Goal: Check status: Check status

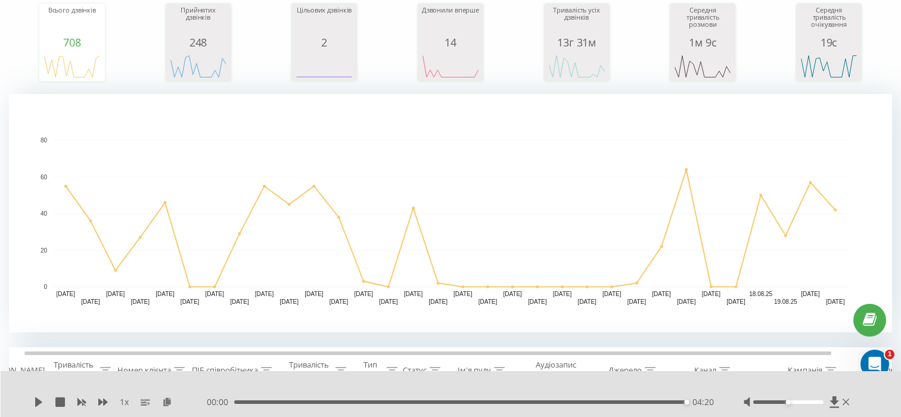
scroll to position [91, 0]
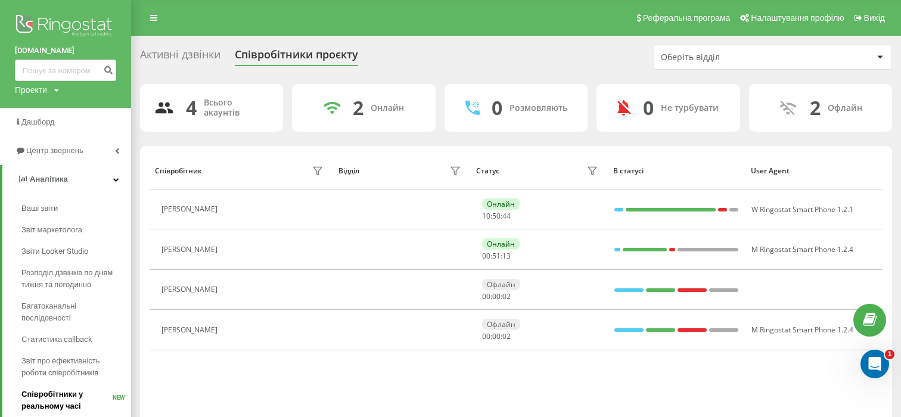
click at [52, 396] on span "Співробітники у реальному часі" at bounding box center [66, 401] width 91 height 24
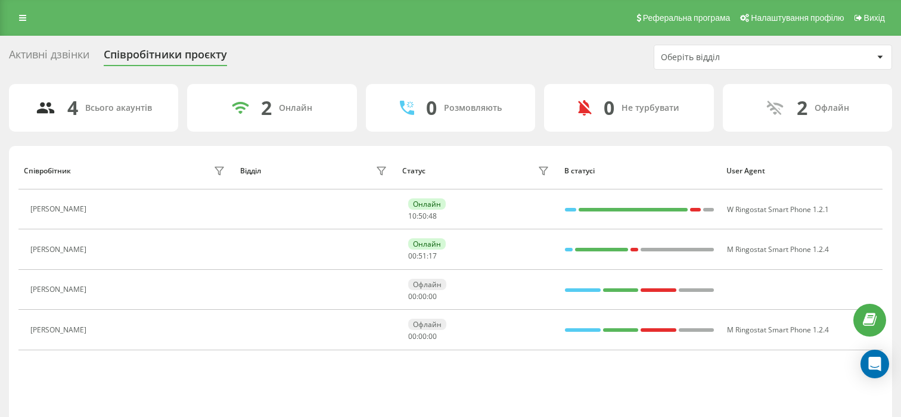
click at [766, 60] on div "Оберіть відділ" at bounding box center [732, 57] width 142 height 10
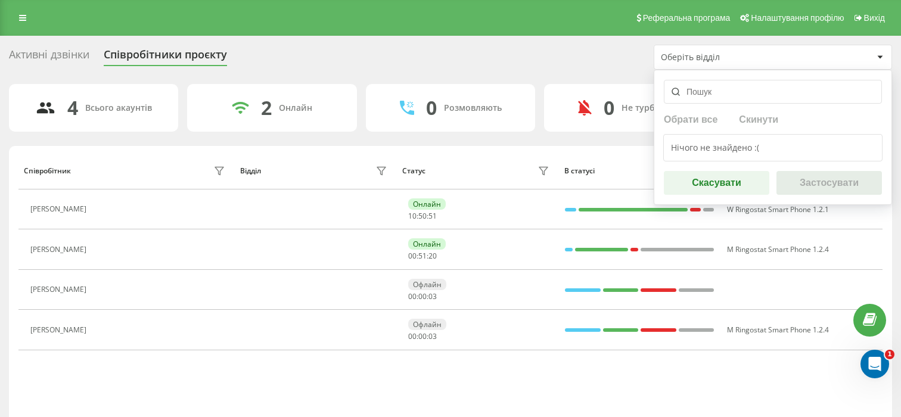
click at [709, 98] on input "text" at bounding box center [773, 92] width 218 height 24
click at [326, 67] on div "Активні дзвінки Співробітники проєкту Оберіть відділ Обрати все Скинути Нічого …" at bounding box center [450, 57] width 883 height 25
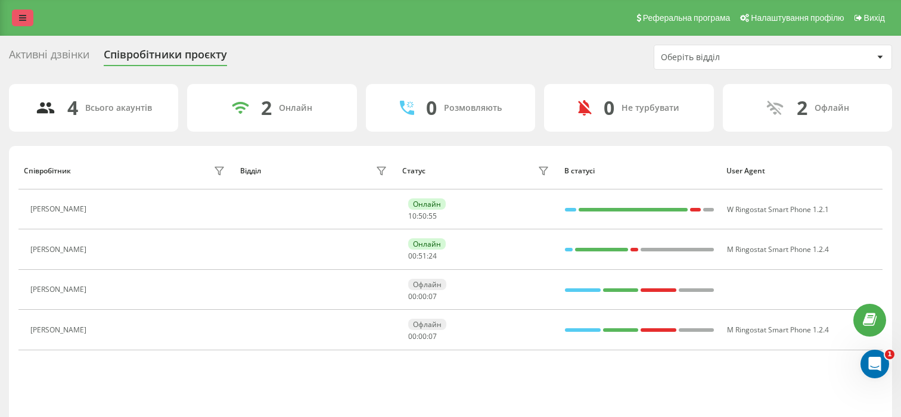
click at [20, 12] on link at bounding box center [22, 18] width 21 height 17
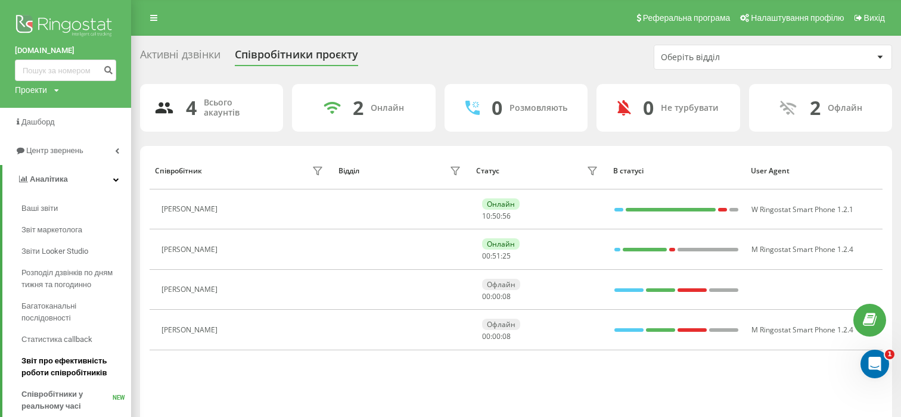
click at [70, 376] on span "Звіт про ефективність роботи співробітників" at bounding box center [73, 367] width 104 height 24
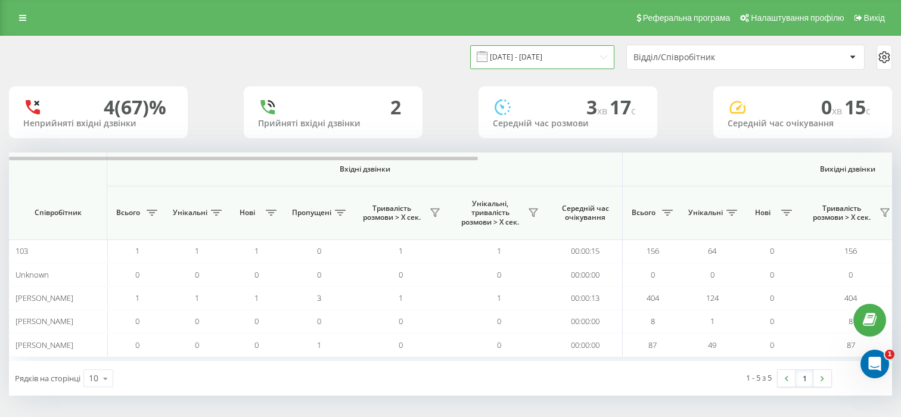
click at [582, 57] on input "[DATE] - [DATE]" at bounding box center [542, 56] width 144 height 23
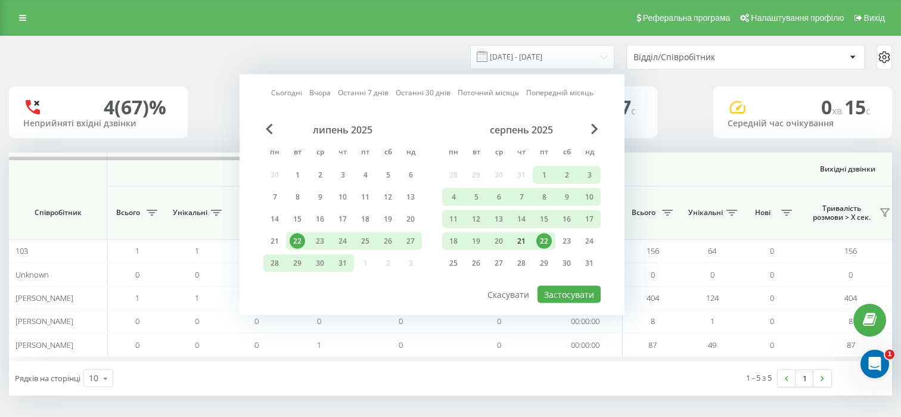
click at [524, 244] on div "21" at bounding box center [521, 241] width 15 height 15
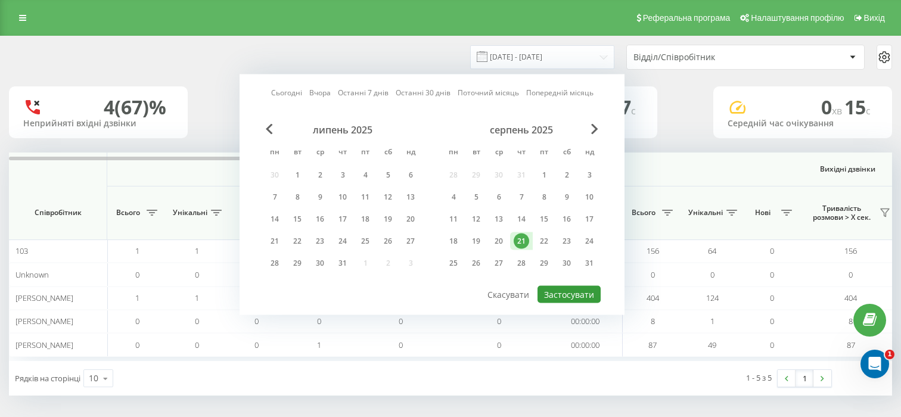
click at [567, 294] on button "Застосувати" at bounding box center [569, 294] width 63 height 17
type input "[DATE] - [DATE]"
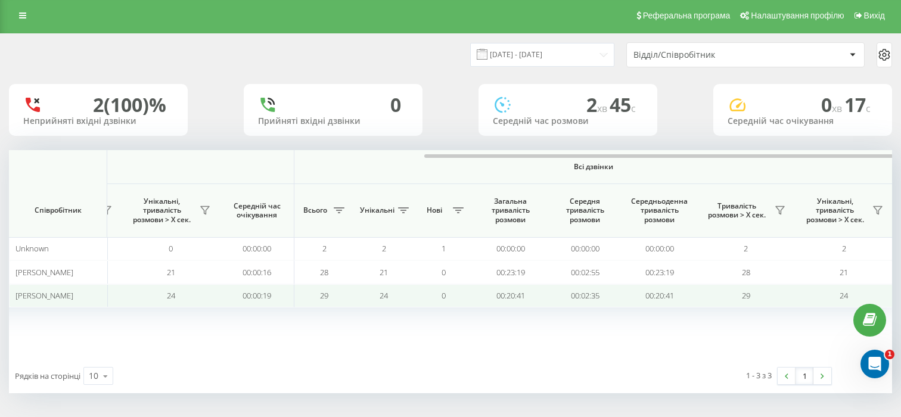
scroll to position [0, 780]
